Goal: Information Seeking & Learning: Compare options

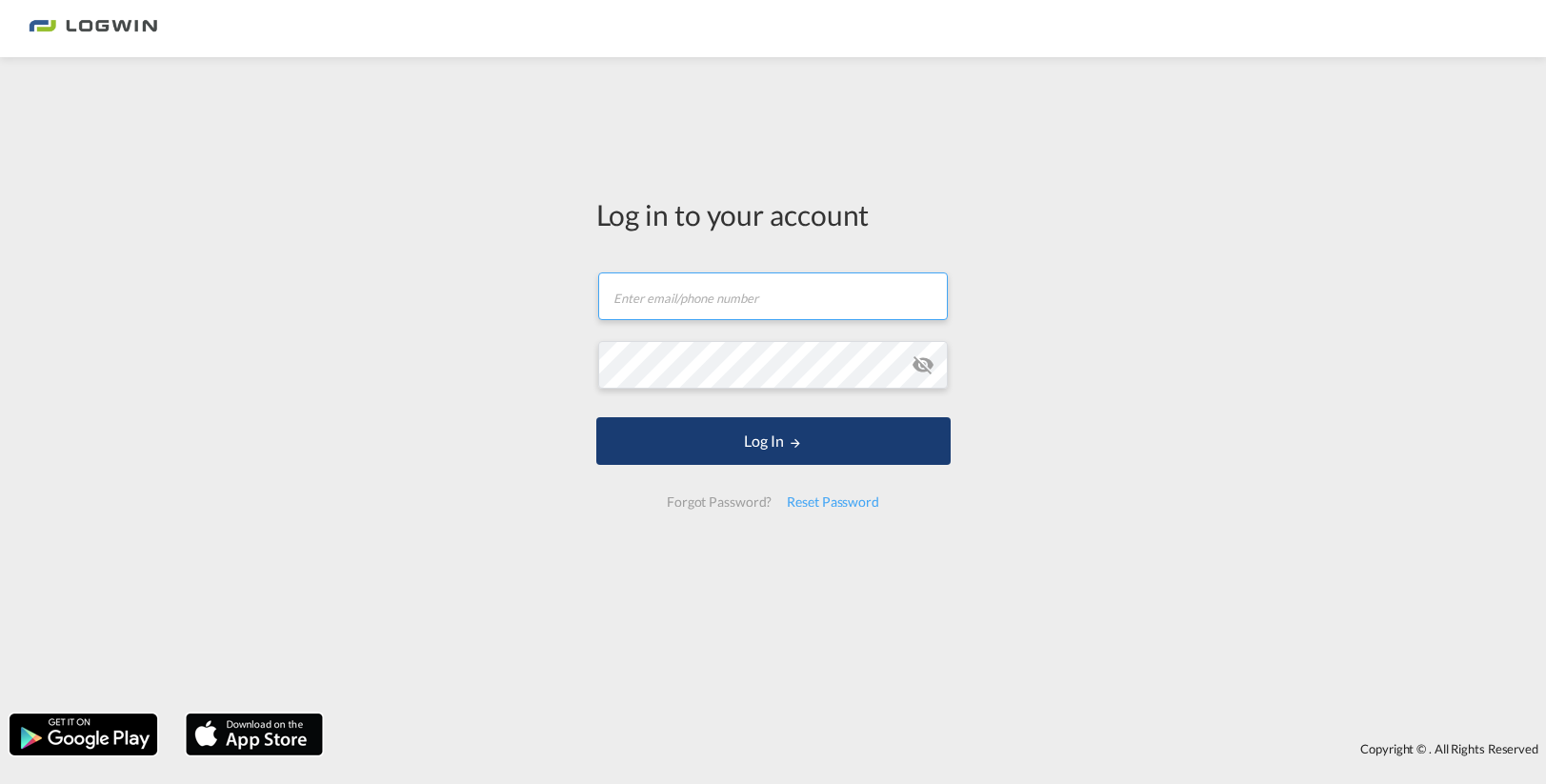
type input "[EMAIL_ADDRESS][DOMAIN_NAME]"
click at [761, 439] on button "Log In" at bounding box center [773, 441] width 354 height 47
